Goal: Go to known website: Access a specific website the user already knows

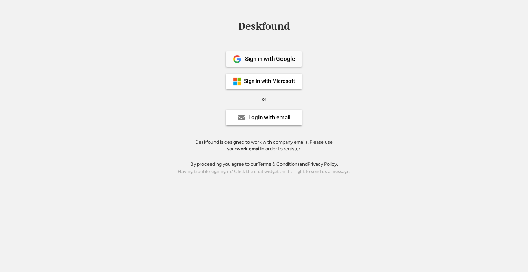
click at [264, 57] on div "Sign in with Google" at bounding box center [270, 59] width 50 height 6
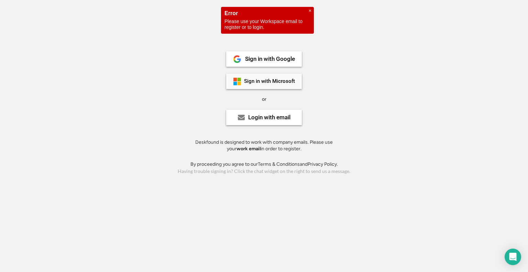
click at [276, 81] on div "Sign in with Microsoft" at bounding box center [269, 81] width 51 height 5
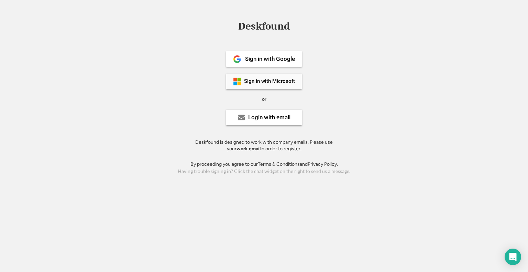
click at [267, 79] on div "Sign in with Microsoft" at bounding box center [269, 81] width 51 height 5
